Goal: Task Accomplishment & Management: Use online tool/utility

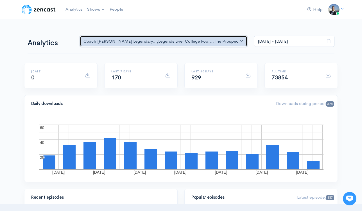
click at [164, 42] on div "Coach [PERSON_NAME] Legendary... , Legends Live! College Foo... , The Prospect …" at bounding box center [160, 41] width 155 height 6
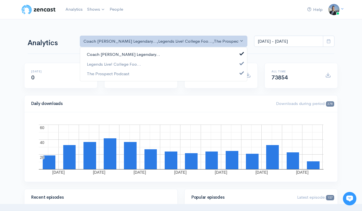
click at [241, 53] on span at bounding box center [242, 53] width 2 height 4
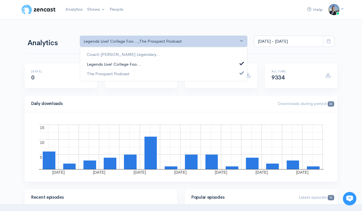
click at [242, 61] on span at bounding box center [242, 63] width 2 height 4
select select "6266"
click at [242, 73] on span at bounding box center [242, 73] width 2 height 4
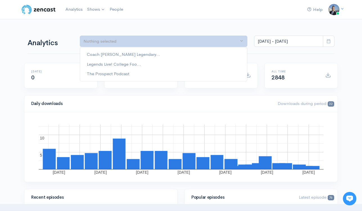
click at [235, 48] on div "Coach [PERSON_NAME] Legendary... Legends Live! College Foo... The Prospect Podc…" at bounding box center [163, 64] width 167 height 34
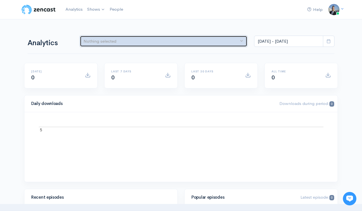
click at [220, 43] on div "Nothing selected" at bounding box center [160, 41] width 155 height 6
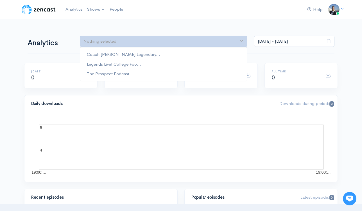
click at [217, 49] on div "Coach [PERSON_NAME] Legendary... Legends Live! College Foo... The Prospect Podc…" at bounding box center [163, 64] width 167 height 34
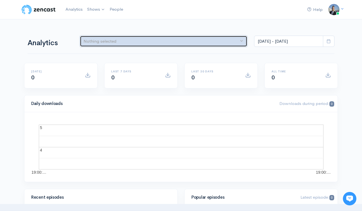
click at [221, 43] on div "Nothing selected" at bounding box center [160, 41] width 155 height 6
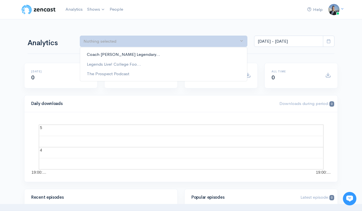
drag, startPoint x: 215, startPoint y: 53, endPoint x: 225, endPoint y: 54, distance: 10.4
click at [215, 53] on link "Coach [PERSON_NAME] Legendary..." at bounding box center [163, 55] width 167 height 10
select select "782"
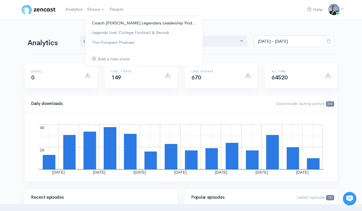
click at [104, 23] on link "Coach [PERSON_NAME] Legendary Leadership Pod..." at bounding box center [144, 23] width 118 height 10
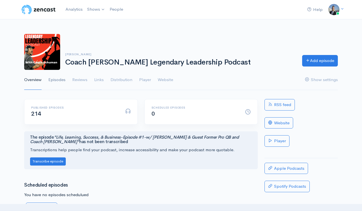
click at [58, 81] on link "Episodes" at bounding box center [56, 80] width 17 height 20
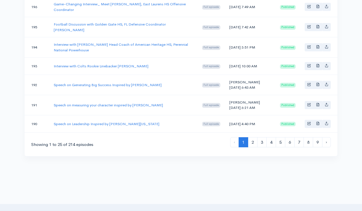
scroll to position [491, 0]
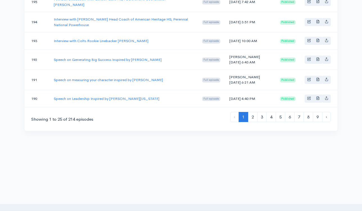
click at [233, 123] on li "‹" at bounding box center [234, 117] width 9 height 10
click at [251, 123] on link "2" at bounding box center [253, 117] width 10 height 10
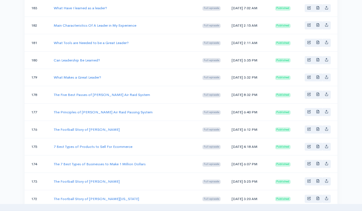
scroll to position [237, 0]
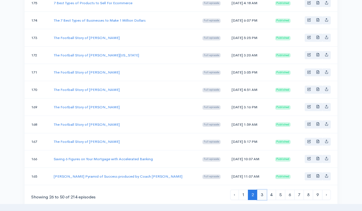
click at [261, 196] on link "3" at bounding box center [262, 195] width 10 height 10
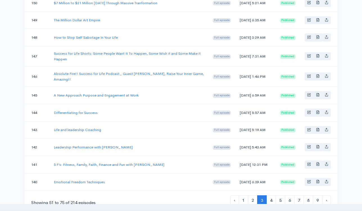
scroll to position [481, 0]
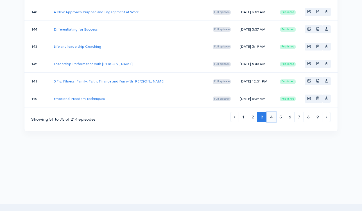
click at [271, 123] on link "4" at bounding box center [271, 117] width 10 height 10
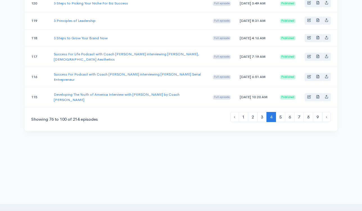
scroll to position [522, 0]
click at [318, 118] on link "9" at bounding box center [318, 117] width 10 height 10
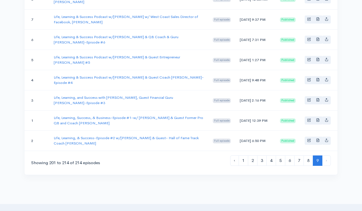
scroll to position [306, 0]
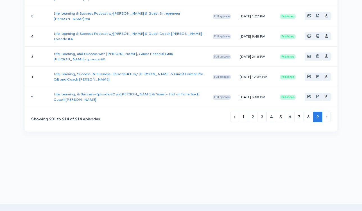
click at [315, 121] on span "9" at bounding box center [318, 117] width 10 height 10
click at [317, 119] on span "9" at bounding box center [318, 117] width 10 height 10
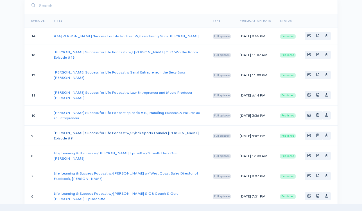
scroll to position [97, 0]
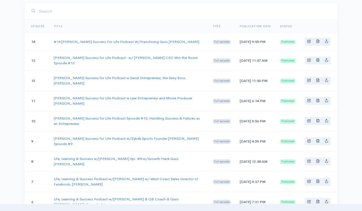
drag, startPoint x: 162, startPoint y: 149, endPoint x: 48, endPoint y: 141, distance: 114.3
click at [48, 141] on tr "9 [PERSON_NAME] Success for Life Podcast w/Zybek Sports Founder [PERSON_NAME] E…" at bounding box center [180, 141] width 313 height 20
click at [48, 137] on td "9" at bounding box center [36, 141] width 25 height 20
drag, startPoint x: 85, startPoint y: 149, endPoint x: 47, endPoint y: 143, distance: 38.9
click at [47, 143] on tr "9 [PERSON_NAME] Success for Life Podcast w/Zybek Sports Founder [PERSON_NAME] E…" at bounding box center [180, 141] width 313 height 20
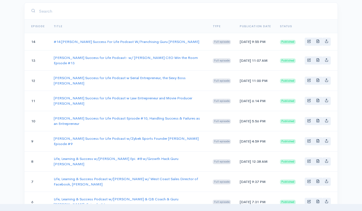
click at [103, 151] on td "[PERSON_NAME] Success for Life Podcast w/Zybek Sports Founder [PERSON_NAME] Epi…" at bounding box center [128, 141] width 159 height 20
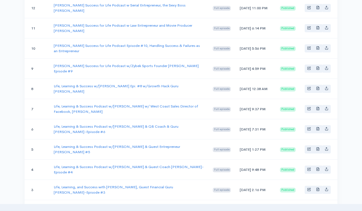
scroll to position [306, 0]
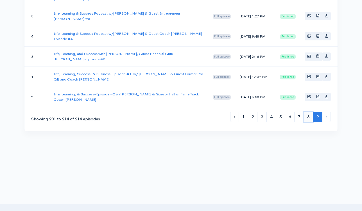
click at [308, 119] on link "8" at bounding box center [308, 117] width 10 height 10
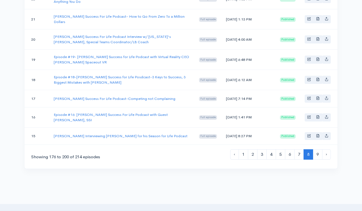
scroll to position [482, 0]
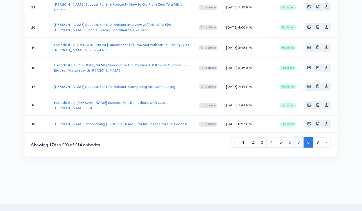
click at [299, 148] on link "7" at bounding box center [299, 142] width 10 height 10
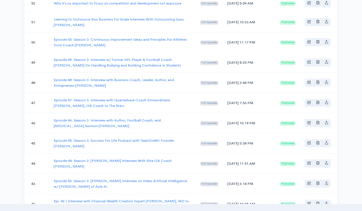
scroll to position [342, 0]
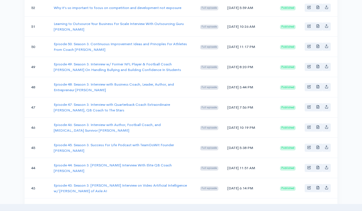
click at [144, 118] on td "Episode 47: Season 3: Interview with Quarterback Coach Extraordinaire [PERSON_N…" at bounding box center [122, 107] width 147 height 20
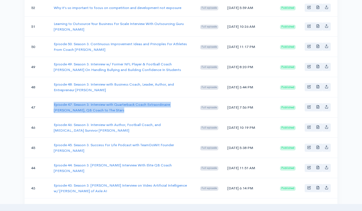
click at [144, 118] on td "Episode 47: Season 3: Interview with Quarterback Coach Extraordinaire [PERSON_N…" at bounding box center [122, 107] width 147 height 20
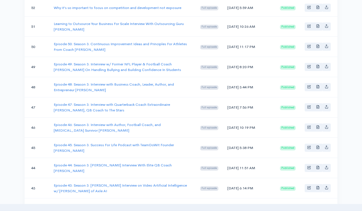
click at [150, 97] on td "Episode 48: Season 3: Interview with Business Coach, Leader, Author, and Entrep…" at bounding box center [122, 87] width 147 height 20
drag, startPoint x: 176, startPoint y: 128, endPoint x: 57, endPoint y: 116, distance: 119.5
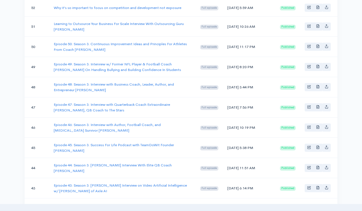
click at [57, 97] on td "Episode 48: Season 3: Interview with Business Coach, Leader, Author, and Entrep…" at bounding box center [122, 87] width 147 height 20
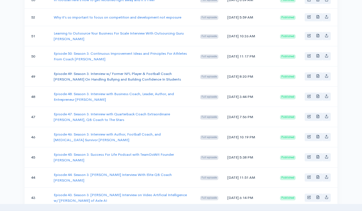
scroll to position [331, 0]
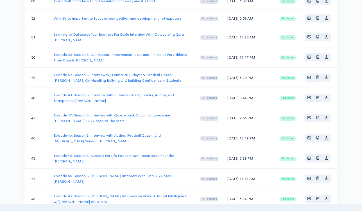
click at [182, 88] on td "Episode 49: Season 3: Interview w/ Former NFL Player & Football Coach [PERSON_N…" at bounding box center [122, 78] width 147 height 20
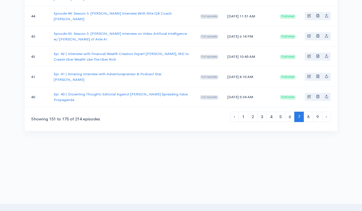
scroll to position [528, 0]
click at [290, 117] on link "6" at bounding box center [290, 117] width 10 height 10
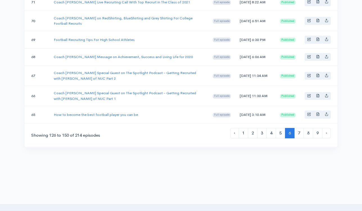
scroll to position [497, 0]
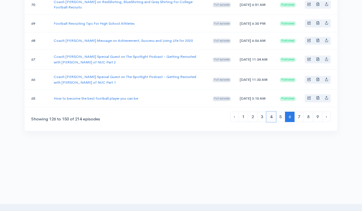
click at [271, 122] on link "4" at bounding box center [271, 117] width 10 height 10
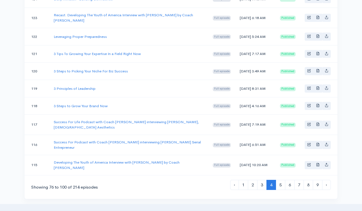
scroll to position [522, 0]
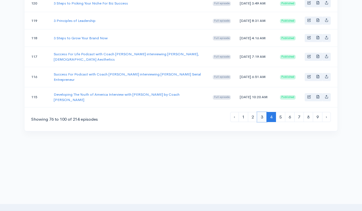
click at [262, 119] on link "3" at bounding box center [262, 117] width 10 height 10
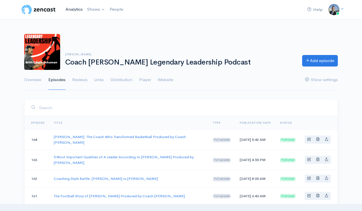
click at [77, 10] on link "Analytics" at bounding box center [74, 9] width 22 height 12
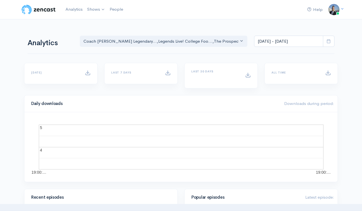
click at [241, 19] on nav "Help Notifications View all Your profile Team settings Coach [PERSON_NAME] Spor…" at bounding box center [181, 9] width 362 height 19
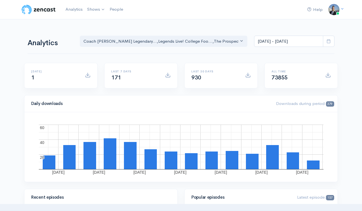
click at [199, 15] on div "Help Notifications View all Your profile Team settings Coach [PERSON_NAME] Spor…" at bounding box center [181, 9] width 320 height 12
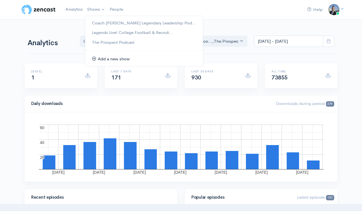
click at [110, 58] on link "Add a new show" at bounding box center [144, 59] width 118 height 10
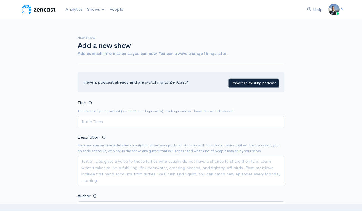
click at [248, 81] on link "Import an existing podcast" at bounding box center [253, 83] width 49 height 8
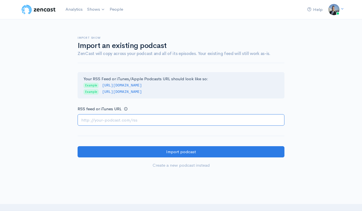
click at [231, 122] on input "RSS feed or iTunes URL" at bounding box center [181, 120] width 207 height 12
click at [279, 122] on input "RSS feed or iTunes URL" at bounding box center [181, 120] width 207 height 12
click at [249, 120] on input "RSS feed or iTunes URL" at bounding box center [181, 120] width 207 height 12
click at [267, 91] on div "Your RSS Feed or iTunes/Apple Podcasts URL should look like so: Example [URL][D…" at bounding box center [181, 85] width 207 height 26
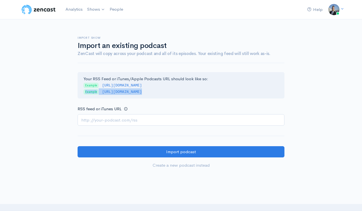
click at [267, 91] on div "Your RSS Feed or iTunes/Apple Podcasts URL should look like so: Example [URL][D…" at bounding box center [181, 85] width 207 height 26
click at [278, 90] on div "Your RSS Feed or iTunes/Apple Podcasts URL should look like so: Example [URL][D…" at bounding box center [181, 85] width 207 height 26
drag, startPoint x: 271, startPoint y: 91, endPoint x: 103, endPoint y: 92, distance: 168.9
click at [103, 92] on div "Your RSS Feed or iTunes/Apple Podcasts URL should look like so: Example [URL][D…" at bounding box center [181, 85] width 207 height 26
click at [286, 87] on div "Import show Import an existing podcast ZenCast will copy across your podcast an…" at bounding box center [181, 98] width 214 height 159
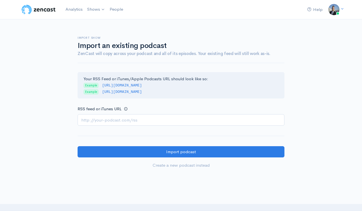
click at [268, 95] on div "Your RSS Feed or iTunes/Apple Podcasts URL should look like so: Example [URL][D…" at bounding box center [181, 85] width 207 height 26
click at [269, 94] on div "Your RSS Feed or iTunes/Apple Podcasts URL should look like so: Example [URL][D…" at bounding box center [181, 85] width 207 height 26
drag, startPoint x: 267, startPoint y: 92, endPoint x: 101, endPoint y: 92, distance: 165.5
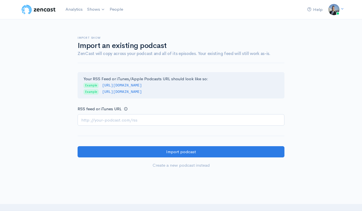
click at [101, 92] on div "Your RSS Feed or iTunes/Apple Podcasts URL should look like so: Example [URL][D…" at bounding box center [181, 85] width 207 height 26
click at [230, 105] on div "RSS feed or iTunes URL" at bounding box center [181, 115] width 207 height 21
